Goal: Use online tool/utility: Utilize a website feature to perform a specific function

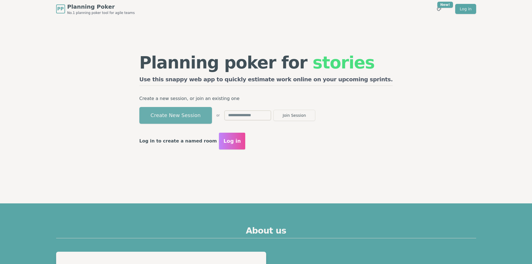
click at [202, 112] on button "Create New Session" at bounding box center [175, 115] width 73 height 17
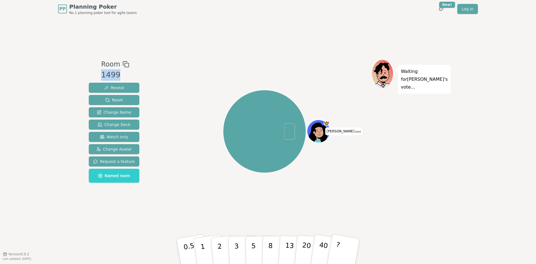
drag, startPoint x: 100, startPoint y: 76, endPoint x: 123, endPoint y: 73, distance: 23.9
click at [123, 73] on div "Room 1499 Reveal Reset Change Name Change Deck Watch only Change Avatar Request…" at bounding box center [114, 122] width 55 height 126
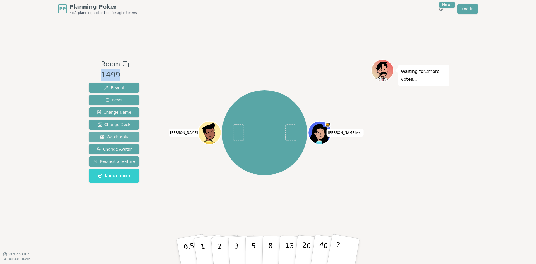
click at [120, 135] on span "Watch only" at bounding box center [114, 137] width 28 height 6
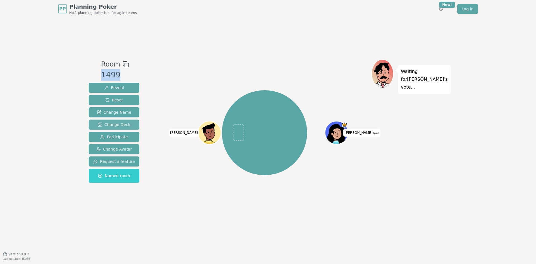
click at [121, 128] on button "Change Deck" at bounding box center [114, 124] width 51 height 10
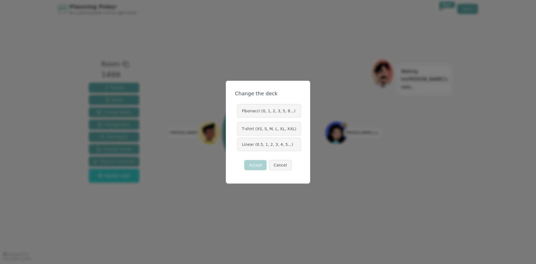
click at [268, 110] on label "Fibonacci (0, 1, 2, 3, 5, 8...)" at bounding box center [269, 110] width 64 height 13
click at [239, 110] on button "Fibonacci (0, 1, 2, 3, 5, 8...)" at bounding box center [236, 111] width 4 height 4
click at [258, 164] on button "Accept" at bounding box center [255, 165] width 22 height 10
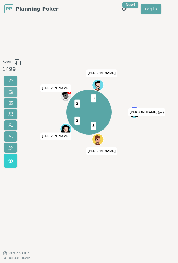
click at [12, 94] on span at bounding box center [10, 92] width 4 height 4
